Goal: Task Accomplishment & Management: Manage account settings

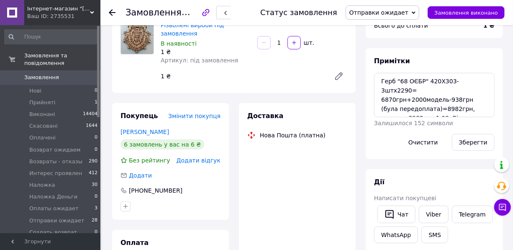
scroll to position [190, 0]
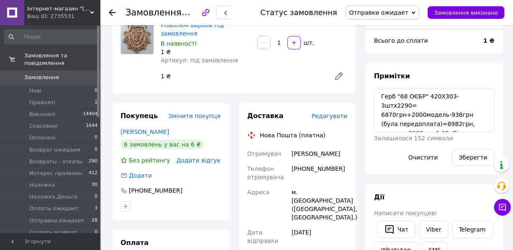
click at [241, 70] on div "1 ₴" at bounding box center [242, 76] width 170 height 12
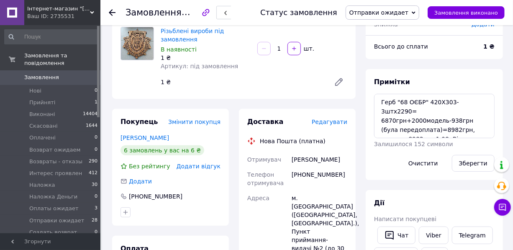
scroll to position [76, 0]
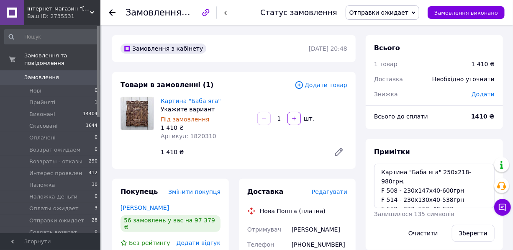
scroll to position [17, 0]
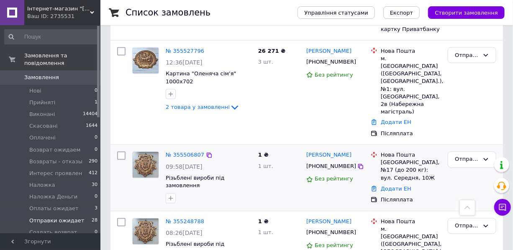
scroll to position [2016, 0]
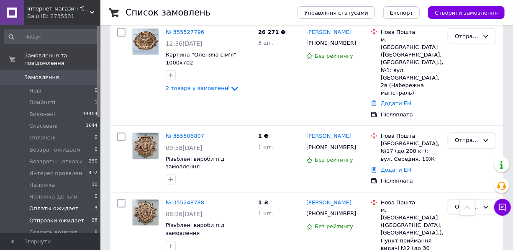
click at [55, 204] on span "Оплаты ожидает" at bounding box center [53, 208] width 49 height 8
